Goal: Find specific page/section: Find specific page/section

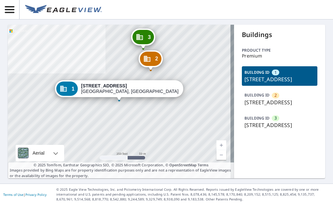
click at [205, 126] on div "2 [STREET_ADDRESS] 3 [STREET_ADDRESS] 1 [STREET_ADDRESS]" at bounding box center [121, 102] width 226 height 154
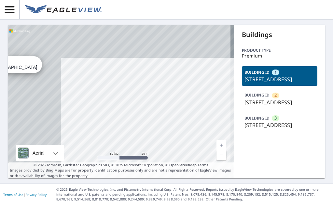
drag, startPoint x: 117, startPoint y: 85, endPoint x: 205, endPoint y: 137, distance: 102.1
click at [204, 137] on div "2 [STREET_ADDRESS] 3 [STREET_ADDRESS] 1 [STREET_ADDRESS]" at bounding box center [121, 102] width 226 height 154
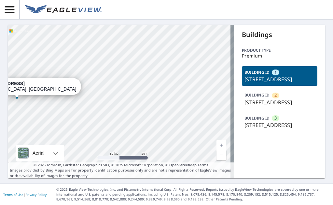
drag, startPoint x: 162, startPoint y: 115, endPoint x: 214, endPoint y: 135, distance: 55.3
click at [214, 135] on div "2 [STREET_ADDRESS] 3 [STREET_ADDRESS] 1 [STREET_ADDRESS]" at bounding box center [121, 102] width 226 height 154
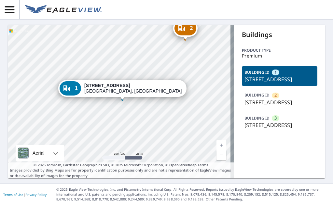
drag, startPoint x: 180, startPoint y: 100, endPoint x: 179, endPoint y: 83, distance: 16.6
click at [179, 83] on div "2 [STREET_ADDRESS] 3 [STREET_ADDRESS] 1 [STREET_ADDRESS]" at bounding box center [121, 102] width 226 height 154
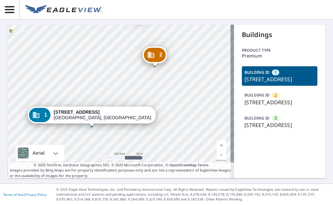
drag, startPoint x: 178, startPoint y: 83, endPoint x: 146, endPoint y: 127, distance: 55.2
click at [146, 127] on div "2 [STREET_ADDRESS] 3 [STREET_ADDRESS] 1 [STREET_ADDRESS]" at bounding box center [121, 102] width 226 height 154
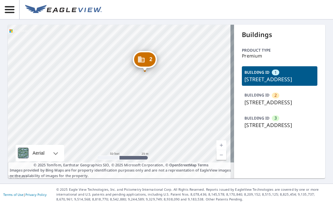
drag, startPoint x: 162, startPoint y: 102, endPoint x: 162, endPoint y: 179, distance: 76.8
click at [162, 175] on div "2 [STREET_ADDRESS] 3 [STREET_ADDRESS] 1 [STREET_ADDRESS] Aerial Road A standard…" at bounding box center [121, 102] width 226 height 154
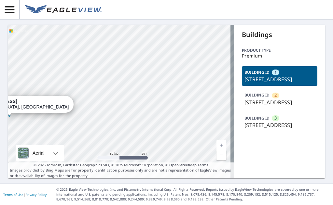
drag, startPoint x: 153, startPoint y: 107, endPoint x: 158, endPoint y: 153, distance: 46.5
click at [158, 149] on div "2 [STREET_ADDRESS] 3 [STREET_ADDRESS] 1 [STREET_ADDRESS]" at bounding box center [121, 102] width 226 height 154
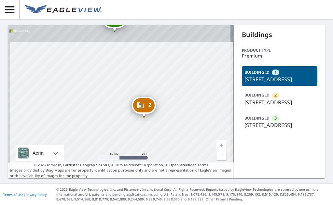
drag, startPoint x: 169, startPoint y: 93, endPoint x: 174, endPoint y: 166, distance: 73.4
click at [174, 160] on div "2 [STREET_ADDRESS] 3 [STREET_ADDRESS] 1 [STREET_ADDRESS]" at bounding box center [121, 102] width 226 height 154
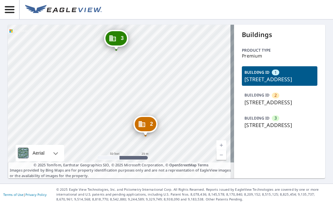
click at [174, 136] on div "2 [STREET_ADDRESS] 3 [STREET_ADDRESS] 1 [STREET_ADDRESS]" at bounding box center [121, 102] width 226 height 154
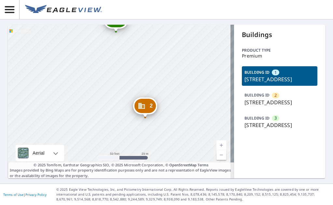
drag, startPoint x: 118, startPoint y: 141, endPoint x: 119, endPoint y: 93, distance: 48.2
click at [119, 94] on div "2 [STREET_ADDRESS] 3 [STREET_ADDRESS] 1 [STREET_ADDRESS]" at bounding box center [121, 102] width 226 height 154
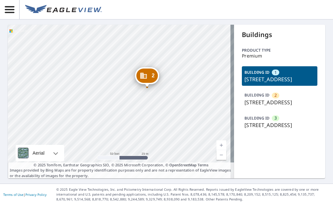
drag, startPoint x: 89, startPoint y: 128, endPoint x: 136, endPoint y: 92, distance: 58.9
click at [133, 95] on div "2 [STREET_ADDRESS] 3 [STREET_ADDRESS] 1 [STREET_ADDRESS]" at bounding box center [121, 102] width 226 height 154
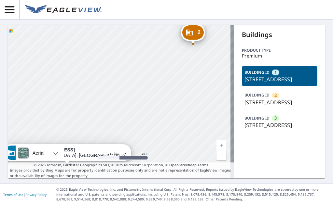
drag, startPoint x: 111, startPoint y: 124, endPoint x: 132, endPoint y: 81, distance: 47.6
click at [131, 82] on div "2 [STREET_ADDRESS] 3 [STREET_ADDRESS] 1 [STREET_ADDRESS]" at bounding box center [121, 102] width 226 height 154
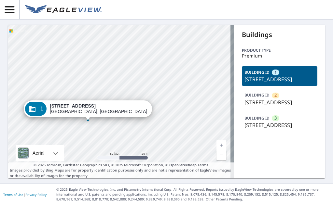
drag, startPoint x: 116, startPoint y: 137, endPoint x: 140, endPoint y: 91, distance: 51.8
click at [139, 92] on div "2 [STREET_ADDRESS] 3 [STREET_ADDRESS] 1 [STREET_ADDRESS]" at bounding box center [121, 102] width 226 height 154
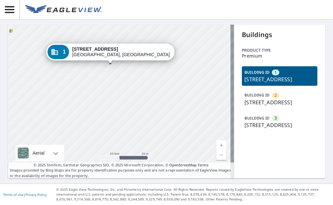
drag, startPoint x: 139, startPoint y: 103, endPoint x: 142, endPoint y: 73, distance: 30.8
click at [142, 75] on div "2 [STREET_ADDRESS] 3 [STREET_ADDRESS] 1 [STREET_ADDRESS]" at bounding box center [121, 102] width 226 height 154
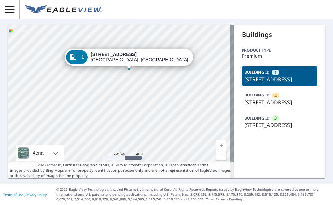
drag, startPoint x: 143, startPoint y: 102, endPoint x: 144, endPoint y: 97, distance: 5.5
click at [144, 97] on div "2 [STREET_ADDRESS] 3 [STREET_ADDRESS] 1 [STREET_ADDRESS]" at bounding box center [121, 102] width 226 height 154
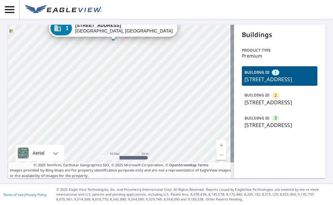
click at [143, 99] on div "2 [STREET_ADDRESS] 3 [STREET_ADDRESS] 1 [STREET_ADDRESS]" at bounding box center [121, 102] width 226 height 154
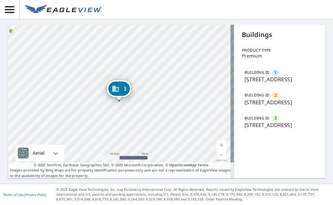
click at [165, 125] on div "2 [STREET_ADDRESS] 3 [STREET_ADDRESS] 1 [STREET_ADDRESS]" at bounding box center [121, 102] width 226 height 154
drag, startPoint x: 164, startPoint y: 136, endPoint x: 175, endPoint y: 101, distance: 36.3
click at [174, 102] on div "2 [STREET_ADDRESS] 3 [STREET_ADDRESS] 1 [STREET_ADDRESS]" at bounding box center [121, 102] width 226 height 154
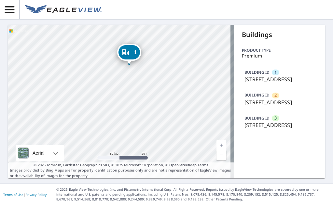
click at [175, 99] on div "2 [STREET_ADDRESS] 3 [STREET_ADDRESS] 1 [STREET_ADDRESS]" at bounding box center [121, 102] width 226 height 154
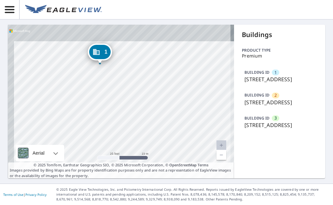
drag, startPoint x: 154, startPoint y: 98, endPoint x: 171, endPoint y: 142, distance: 48.0
click at [171, 142] on div "2 [STREET_ADDRESS] 3 [STREET_ADDRESS] 1 [STREET_ADDRESS]" at bounding box center [121, 102] width 226 height 154
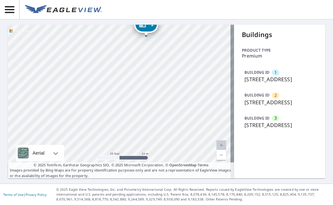
drag, startPoint x: 167, startPoint y: 135, endPoint x: 210, endPoint y: 83, distance: 67.6
click at [210, 87] on div "2 [STREET_ADDRESS] 3 [STREET_ADDRESS] 1 [STREET_ADDRESS]" at bounding box center [121, 102] width 226 height 154
drag, startPoint x: 184, startPoint y: 115, endPoint x: 182, endPoint y: 53, distance: 62.8
click at [181, 55] on div "2 [STREET_ADDRESS] 3 [STREET_ADDRESS] 1 [STREET_ADDRESS]" at bounding box center [121, 102] width 226 height 154
drag, startPoint x: 158, startPoint y: 100, endPoint x: 188, endPoint y: 132, distance: 43.7
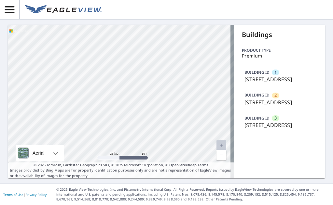
click at [194, 133] on div "2 [STREET_ADDRESS] 3 [STREET_ADDRESS] 1 [STREET_ADDRESS]" at bounding box center [121, 102] width 226 height 154
drag, startPoint x: 175, startPoint y: 115, endPoint x: 163, endPoint y: 153, distance: 39.7
click at [163, 153] on div "2 [STREET_ADDRESS] 3 [STREET_ADDRESS] 1 [STREET_ADDRESS]" at bounding box center [121, 102] width 226 height 154
drag, startPoint x: 291, startPoint y: 88, endPoint x: 242, endPoint y: 82, distance: 49.4
click at [244, 82] on p "[STREET_ADDRESS]" at bounding box center [279, 79] width 70 height 8
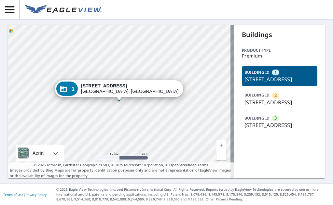
click at [244, 82] on p "[STREET_ADDRESS]" at bounding box center [279, 79] width 70 height 8
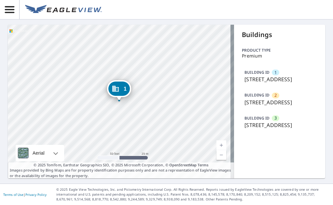
drag, startPoint x: 294, startPoint y: 87, endPoint x: 242, endPoint y: 79, distance: 53.0
click at [244, 79] on p "[STREET_ADDRESS]" at bounding box center [279, 79] width 70 height 8
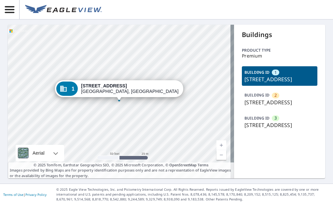
click at [244, 80] on p "[STREET_ADDRESS]" at bounding box center [279, 79] width 70 height 8
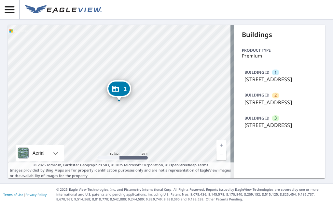
drag, startPoint x: 242, startPoint y: 78, endPoint x: 292, endPoint y: 87, distance: 51.1
click at [292, 83] on p "[STREET_ADDRESS]" at bounding box center [279, 79] width 70 height 8
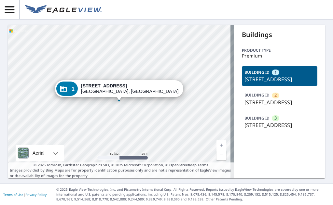
click at [287, 83] on p "[STREET_ADDRESS]" at bounding box center [279, 79] width 70 height 8
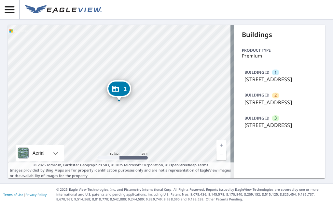
drag, startPoint x: 291, startPoint y: 87, endPoint x: 242, endPoint y: 82, distance: 49.3
click at [244, 82] on p "[STREET_ADDRESS]" at bounding box center [279, 79] width 70 height 8
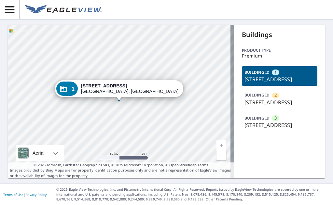
click at [250, 83] on p "[STREET_ADDRESS]" at bounding box center [279, 79] width 70 height 8
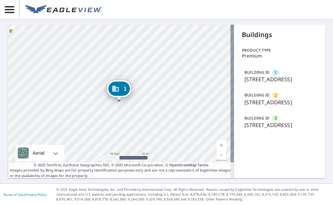
drag, startPoint x: 243, startPoint y: 80, endPoint x: 289, endPoint y: 91, distance: 47.1
click at [289, 83] on p "[STREET_ADDRESS]" at bounding box center [279, 79] width 70 height 8
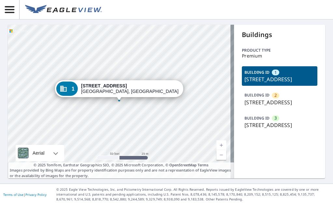
drag, startPoint x: 280, startPoint y: 87, endPoint x: 265, endPoint y: 88, distance: 15.3
click at [265, 83] on p "[STREET_ADDRESS]" at bounding box center [279, 79] width 70 height 8
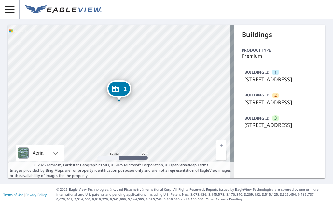
drag, startPoint x: 296, startPoint y: 87, endPoint x: 248, endPoint y: 82, distance: 47.7
click at [242, 80] on div "BUILDING ID 1 [STREET_ADDRESS]" at bounding box center [279, 76] width 75 height 20
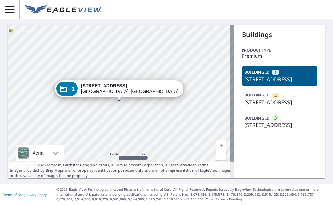
copy p "[STREET_ADDRESS]"
